Goal: Information Seeking & Learning: Understand process/instructions

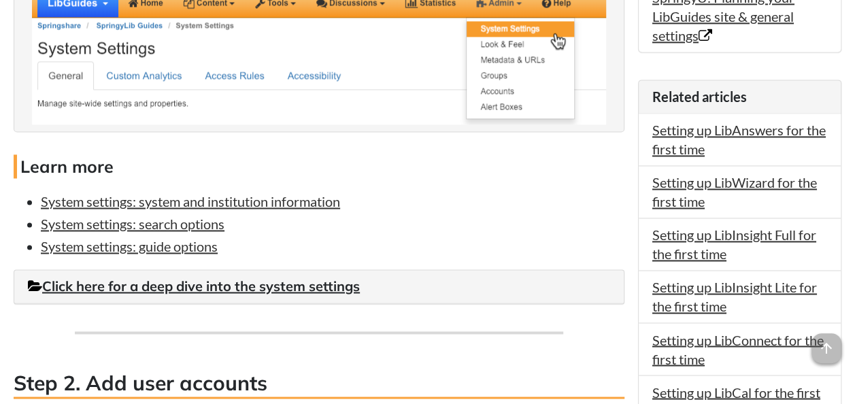
scroll to position [1024, 0]
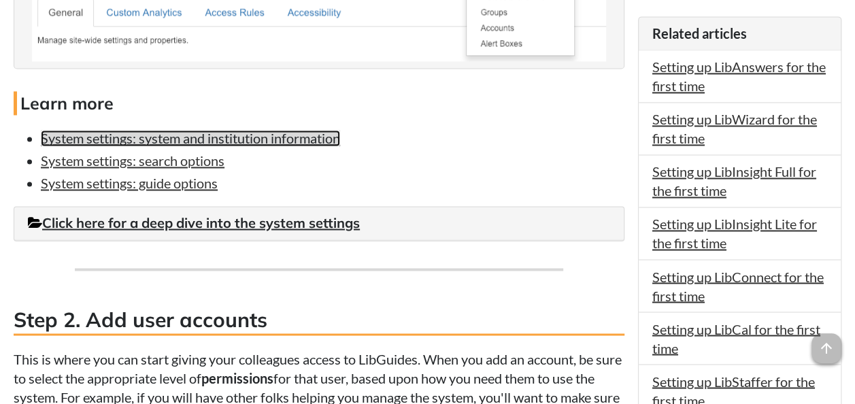
click at [226, 146] on link "System settings: system and institution information" at bounding box center [190, 138] width 299 height 16
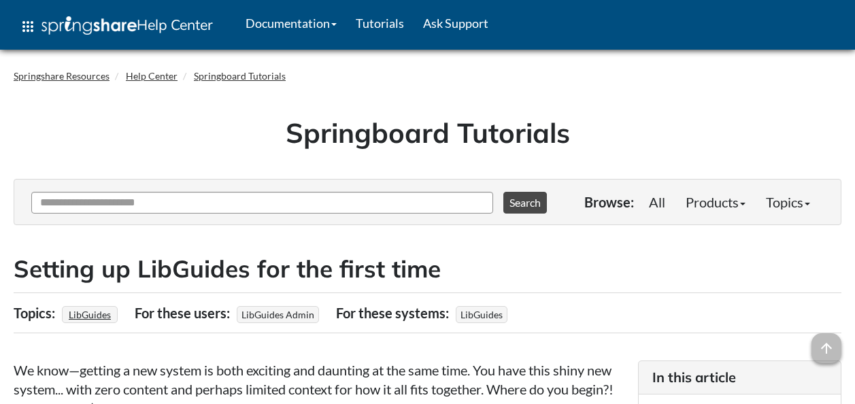
scroll to position [1160, 0]
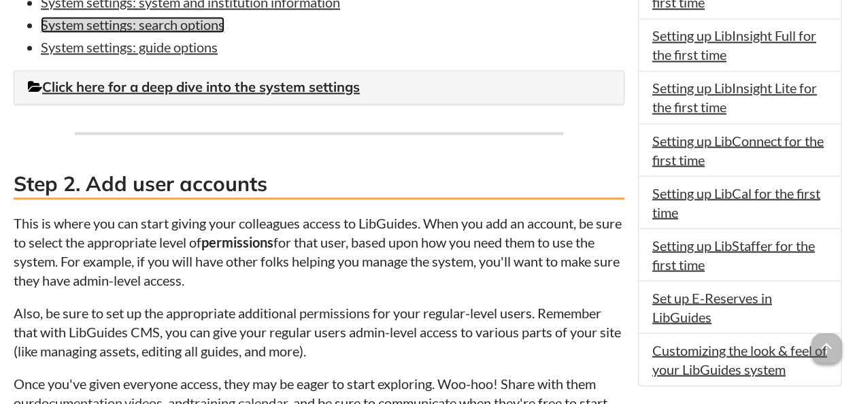
click at [152, 33] on link "System settings: search options" at bounding box center [133, 24] width 184 height 16
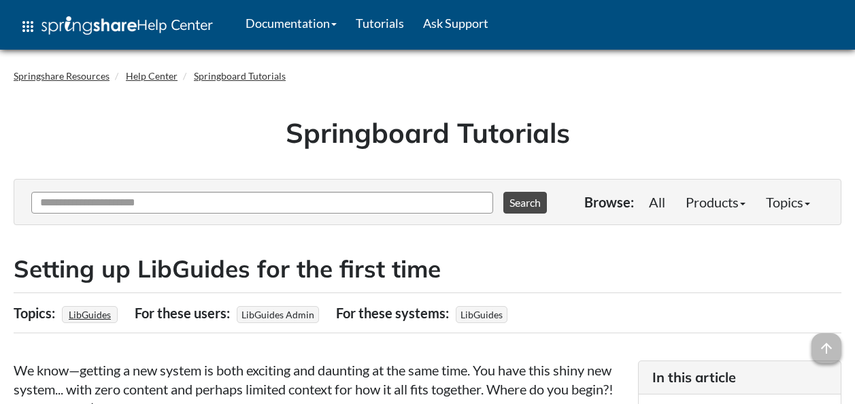
scroll to position [1160, 0]
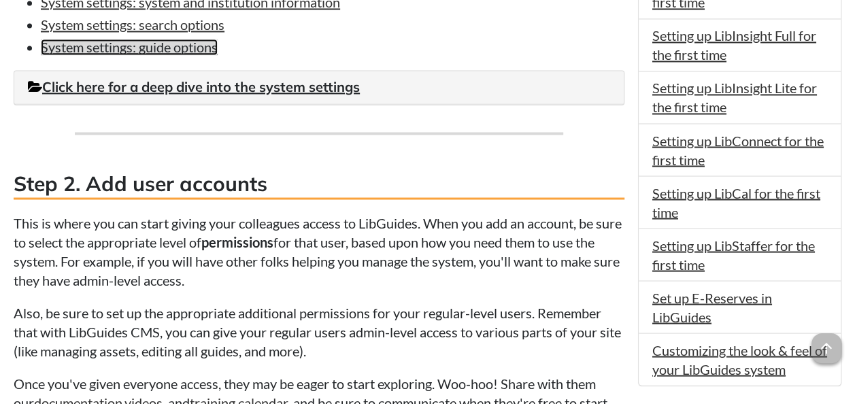
click at [116, 55] on link "System settings: guide options" at bounding box center [129, 47] width 177 height 16
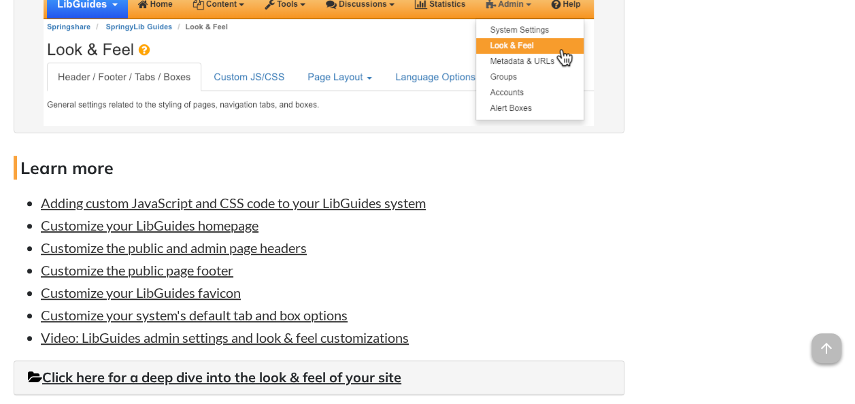
scroll to position [2758, 0]
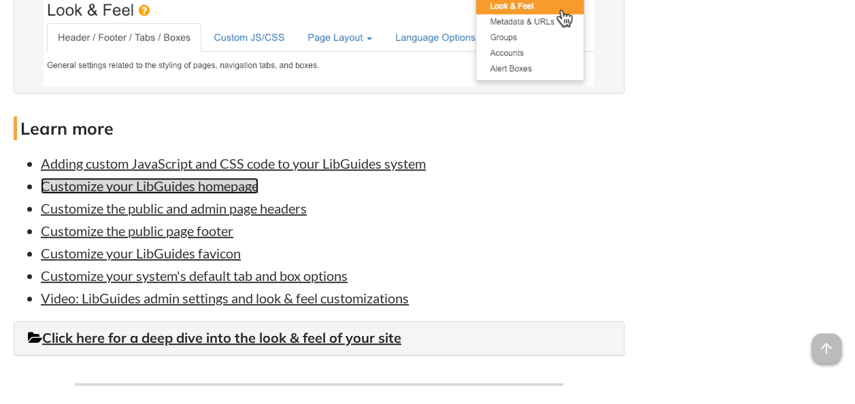
click at [219, 194] on link "Customize your LibGuides homepage" at bounding box center [150, 186] width 218 height 16
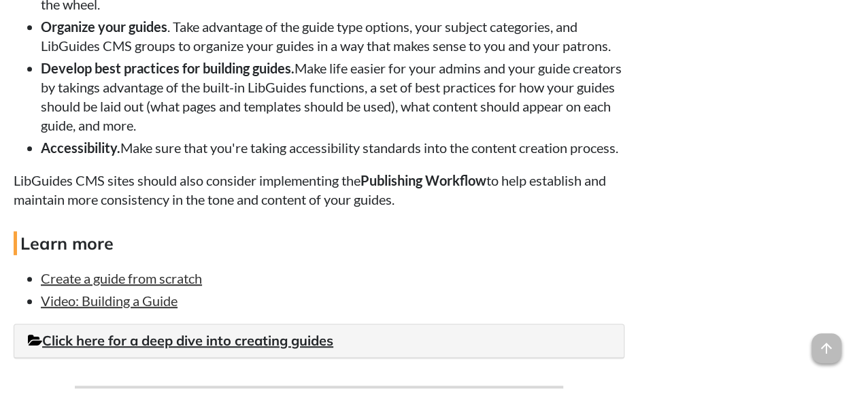
scroll to position [5450, 0]
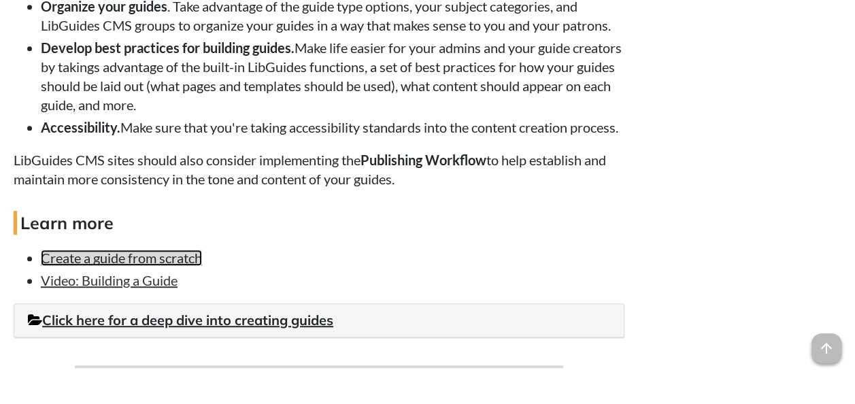
click at [174, 250] on link "Create a guide from scratch" at bounding box center [121, 258] width 161 height 16
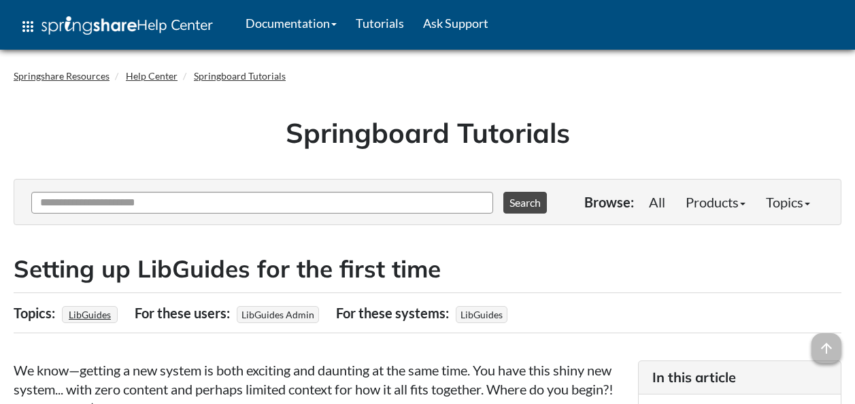
scroll to position [4774, 0]
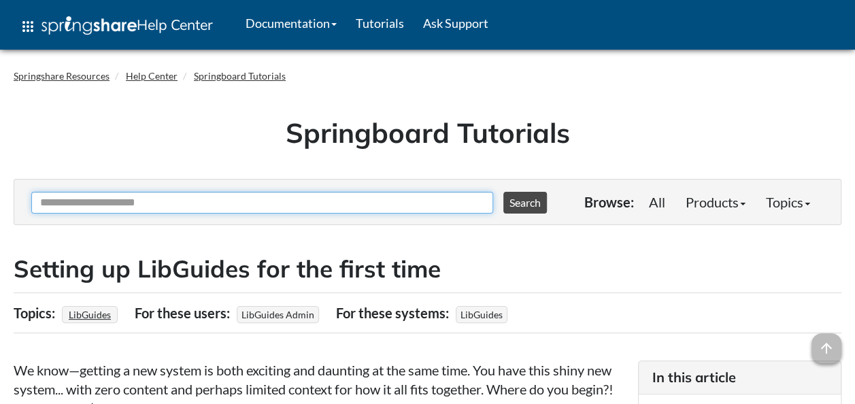
click at [80, 204] on input "Ask Another Question" at bounding box center [262, 203] width 462 height 22
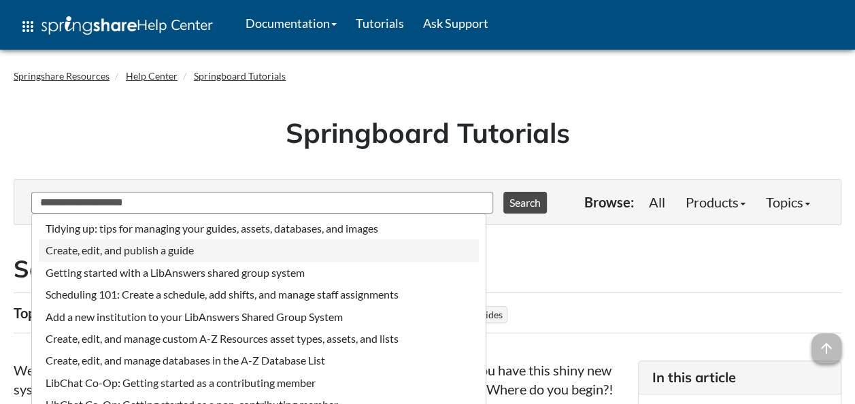
click at [83, 254] on li "Create, edit, and publish a guide" at bounding box center [259, 250] width 440 height 22
type input "**********"
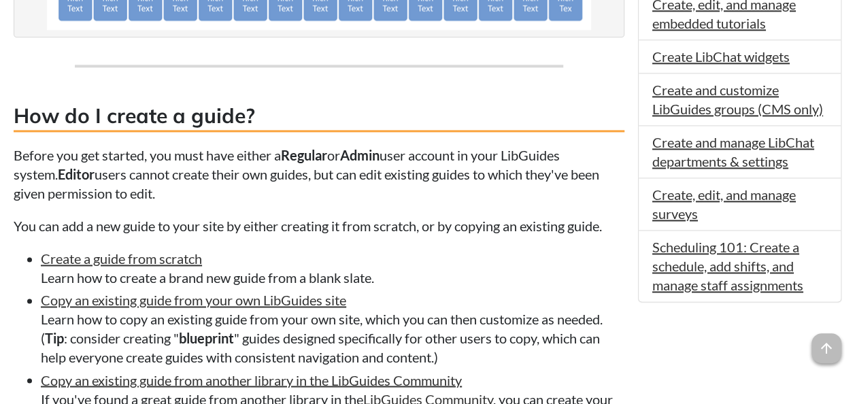
scroll to position [870, 0]
